Goal: Task Accomplishment & Management: Use online tool/utility

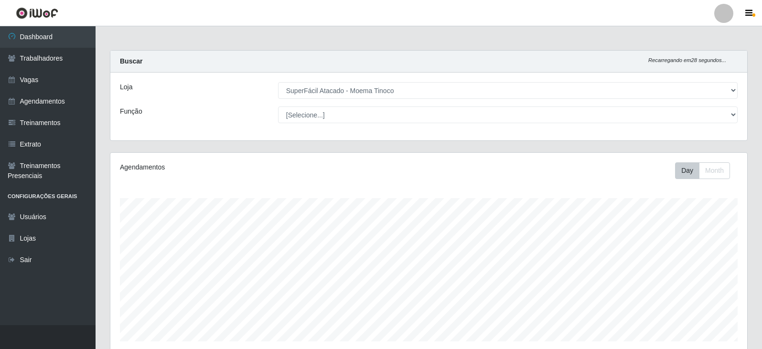
select select "540"
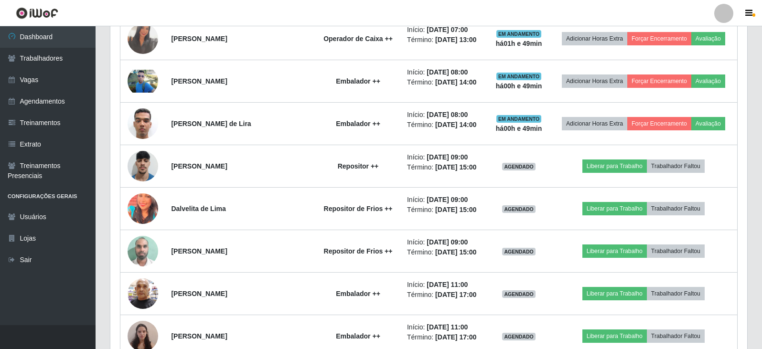
scroll to position [198, 637]
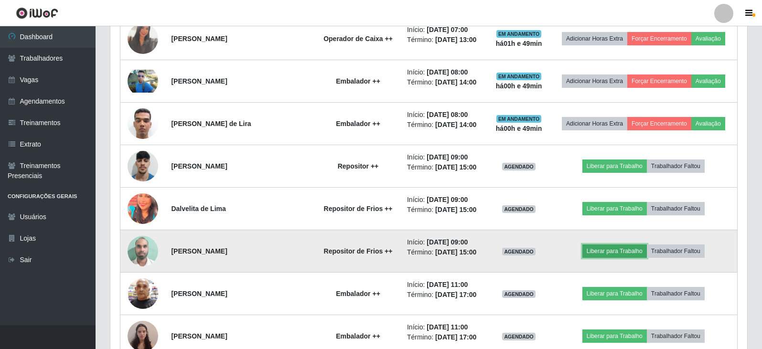
click at [618, 249] on button "Liberar para Trabalho" at bounding box center [614, 251] width 64 height 13
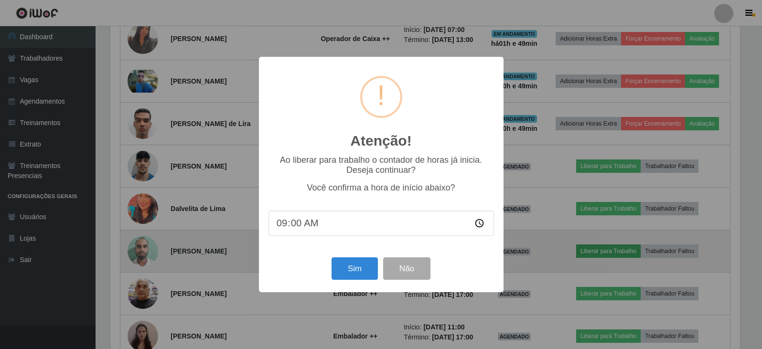
scroll to position [198, 632]
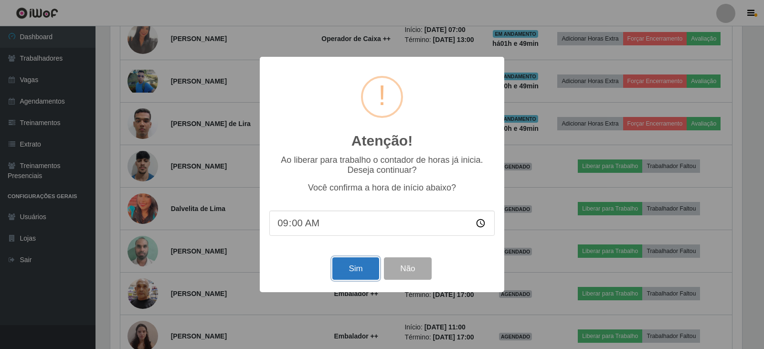
click at [349, 269] on button "Sim" at bounding box center [355, 268] width 46 height 22
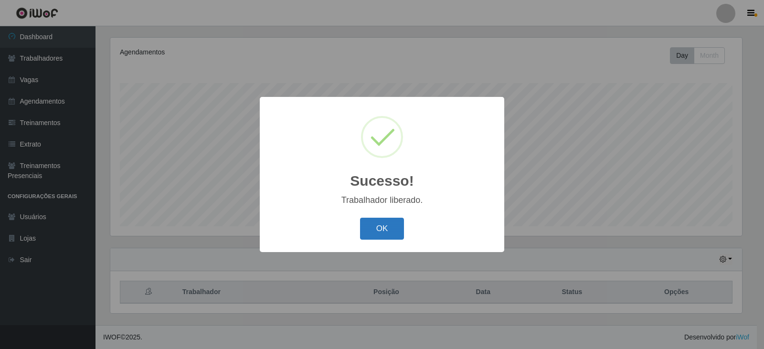
click at [400, 226] on button "OK" at bounding box center [382, 229] width 44 height 22
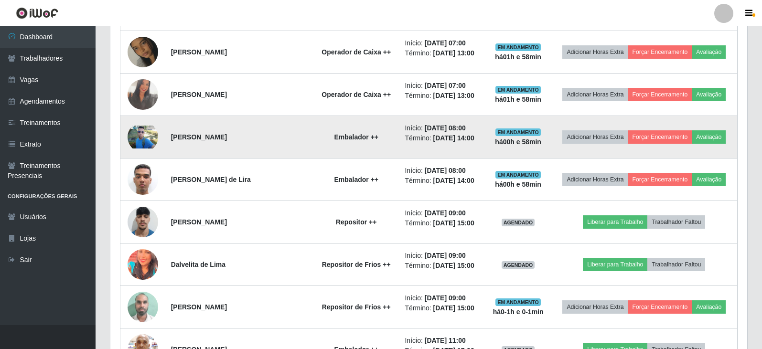
scroll to position [736, 0]
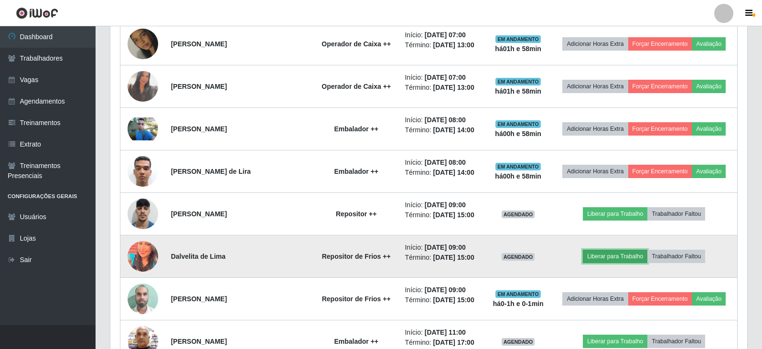
click at [617, 259] on button "Liberar para Trabalho" at bounding box center [615, 256] width 64 height 13
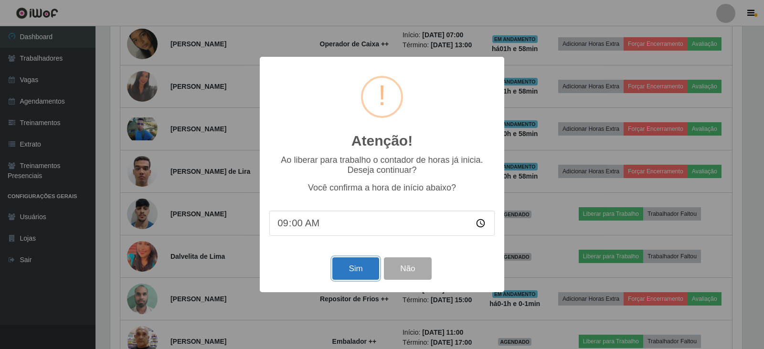
click at [350, 270] on button "Sim" at bounding box center [355, 268] width 46 height 22
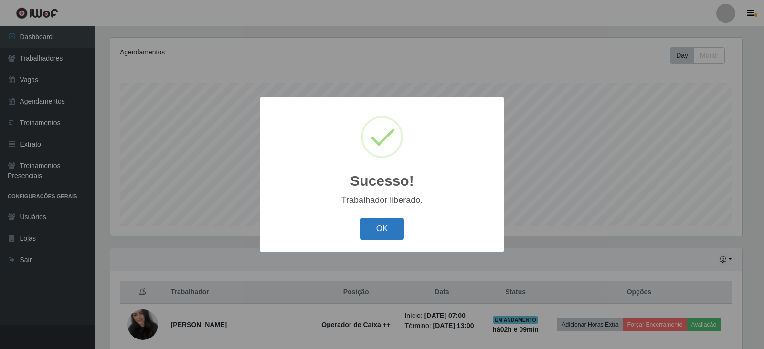
click at [365, 237] on button "OK" at bounding box center [382, 229] width 44 height 22
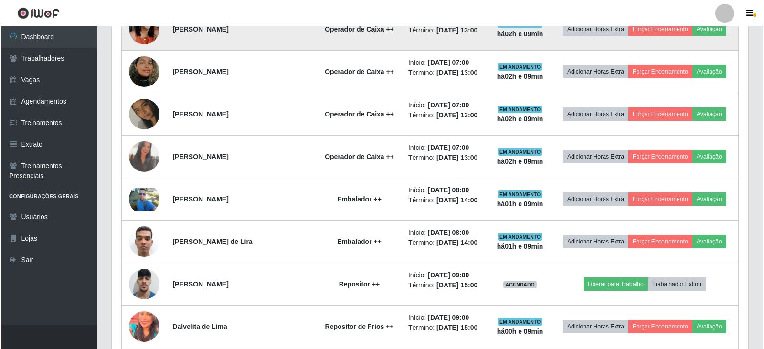
scroll to position [688, 0]
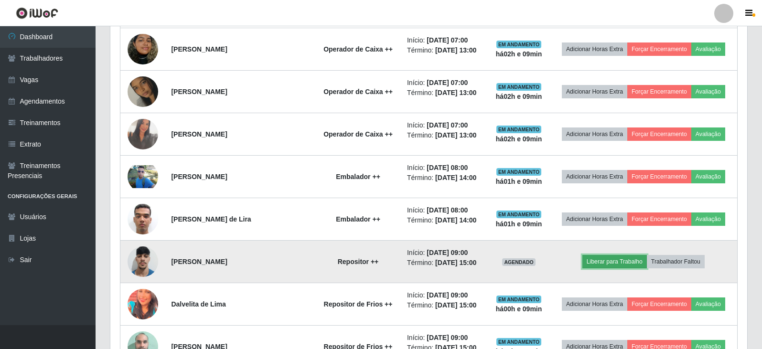
click at [632, 265] on button "Liberar para Trabalho" at bounding box center [614, 261] width 64 height 13
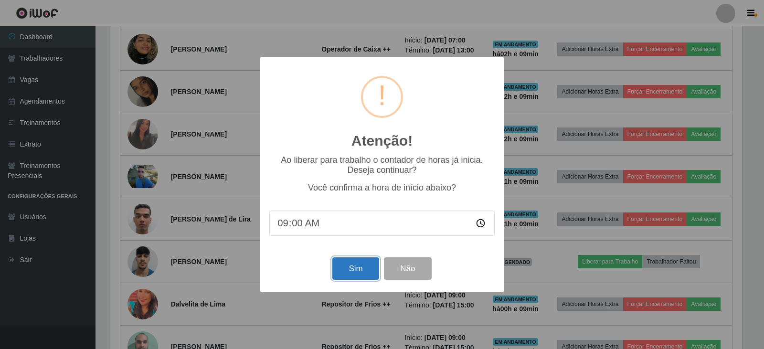
click at [362, 266] on button "Sim" at bounding box center [355, 268] width 46 height 22
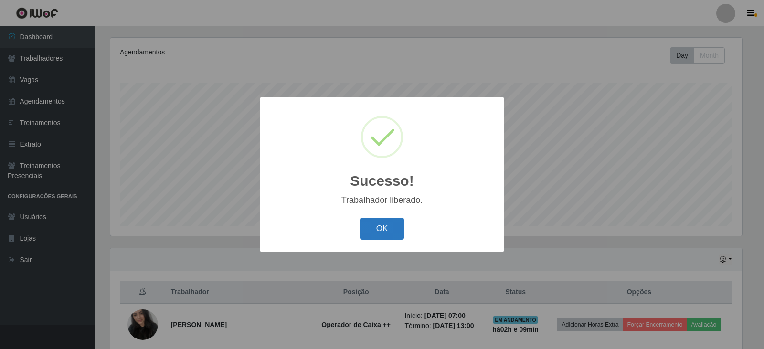
click at [375, 225] on button "OK" at bounding box center [382, 229] width 44 height 22
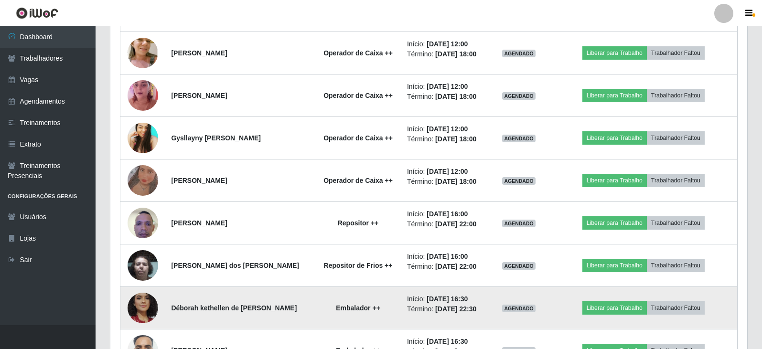
scroll to position [1214, 0]
